Goal: Find specific page/section: Find specific page/section

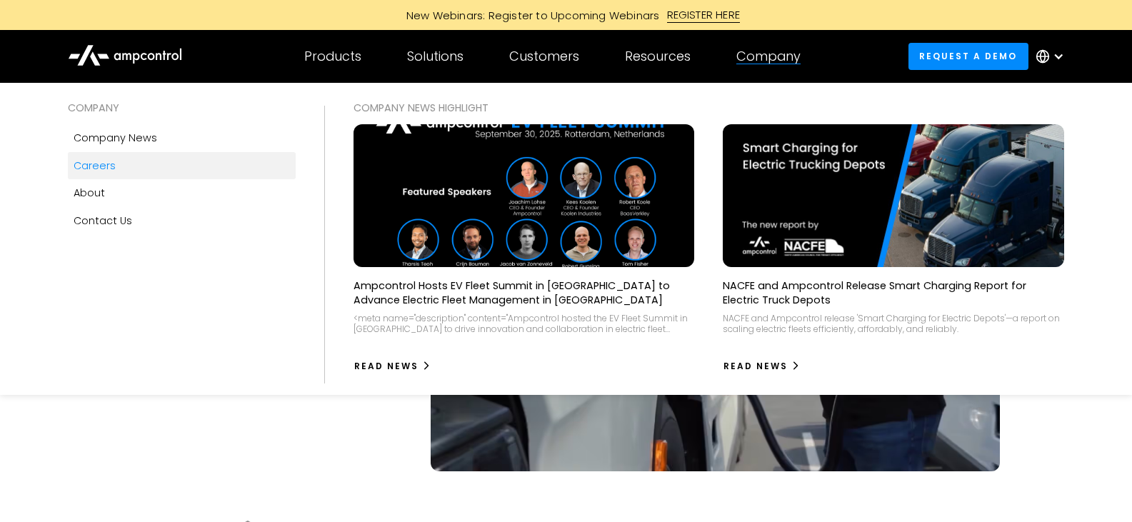
click at [91, 166] on div "Careers" at bounding box center [95, 166] width 42 height 16
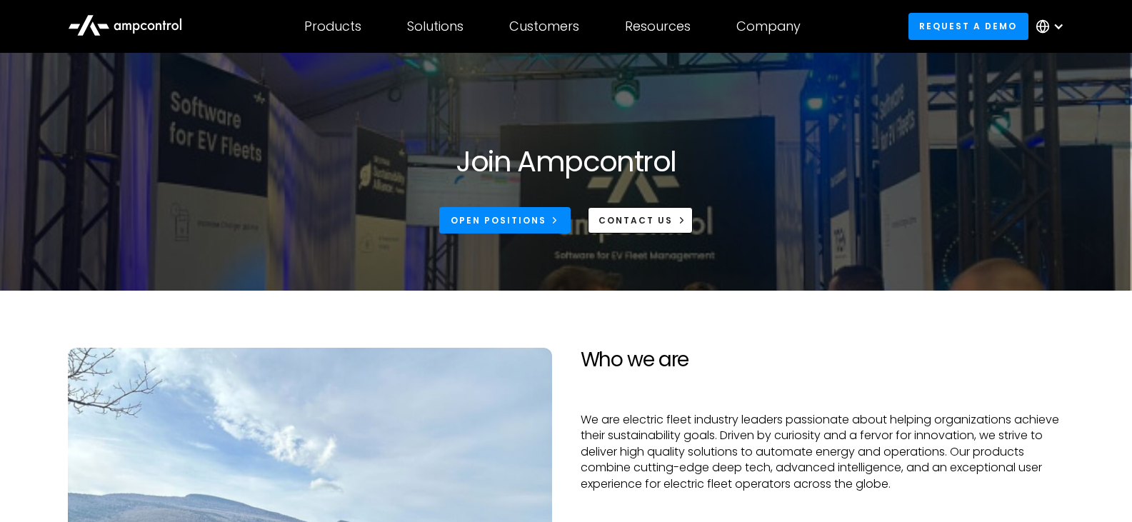
click at [600, 326] on section "Who we are We are electric fleet industry leaders passionate about helping orga…" at bounding box center [566, 529] width 1132 height 476
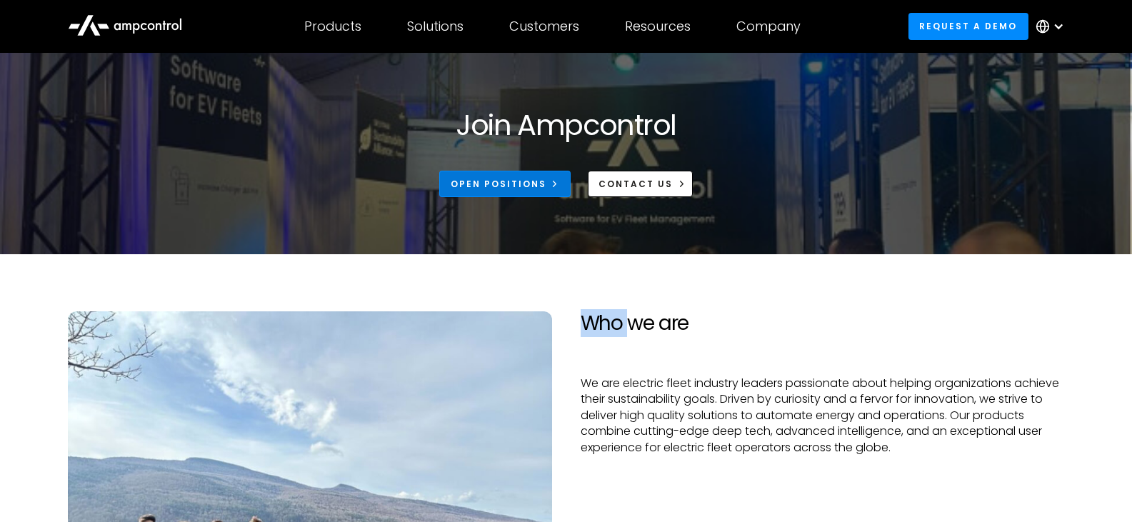
scroll to position [38, 0]
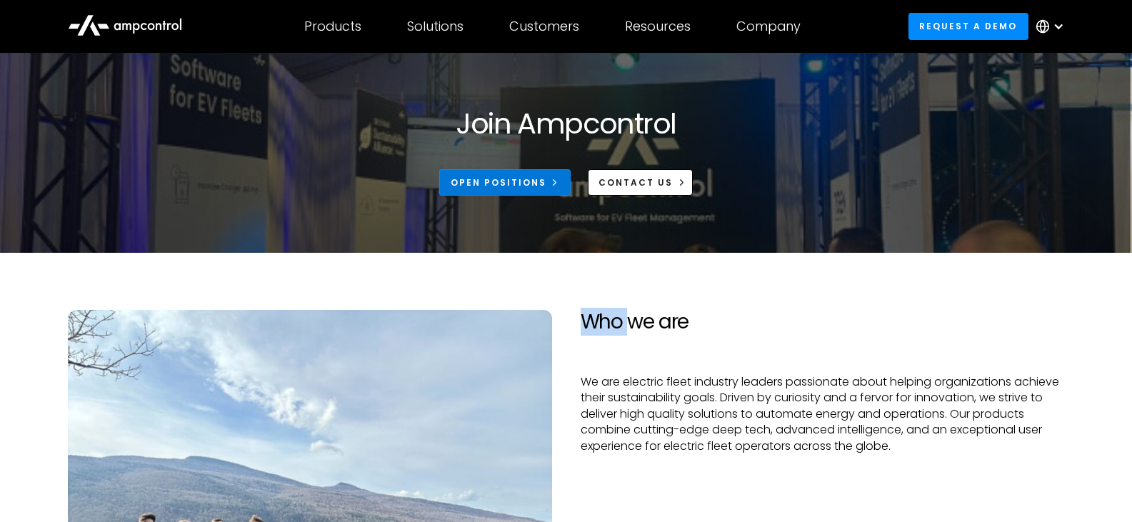
click at [518, 181] on div "Open Positions" at bounding box center [498, 182] width 96 height 13
